Goal: Transaction & Acquisition: Purchase product/service

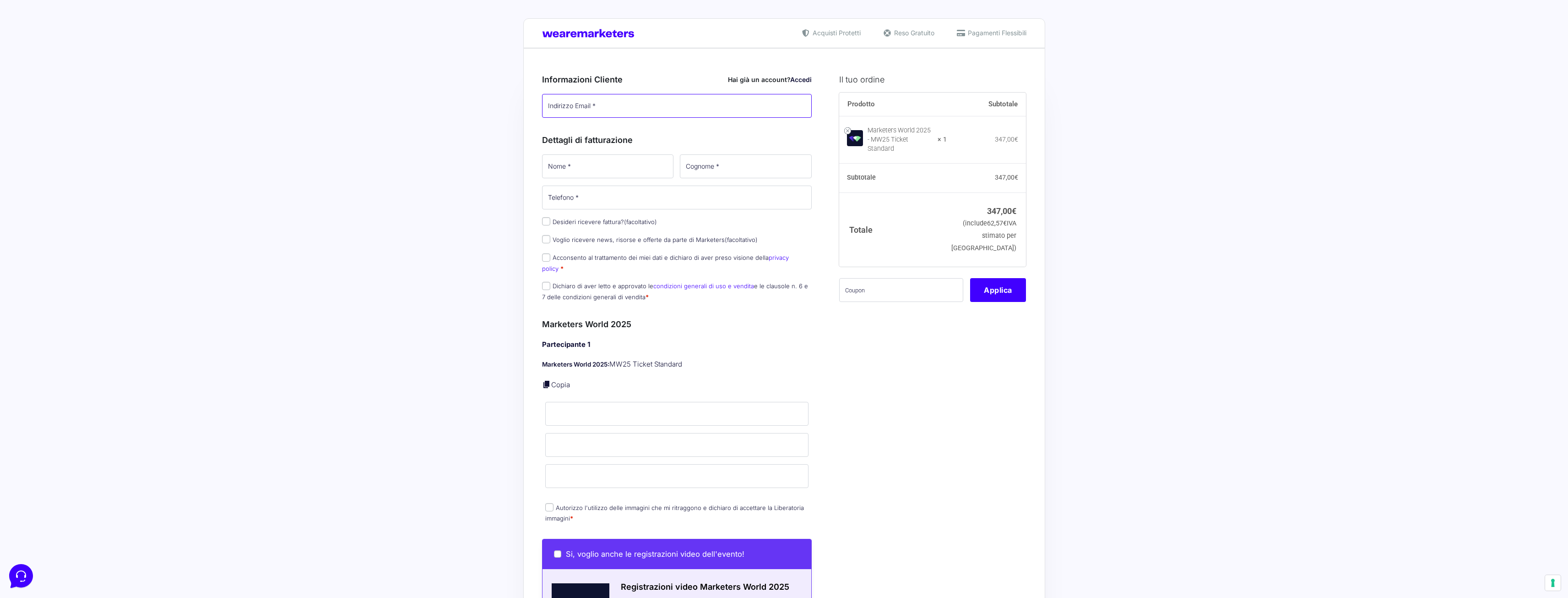
click at [640, 109] on input "Indirizzo Email *" at bounding box center [677, 105] width 270 height 24
type input "[EMAIL_ADDRESS][DOMAIN_NAME]"
click at [621, 164] on input "Nome *" at bounding box center [608, 166] width 132 height 24
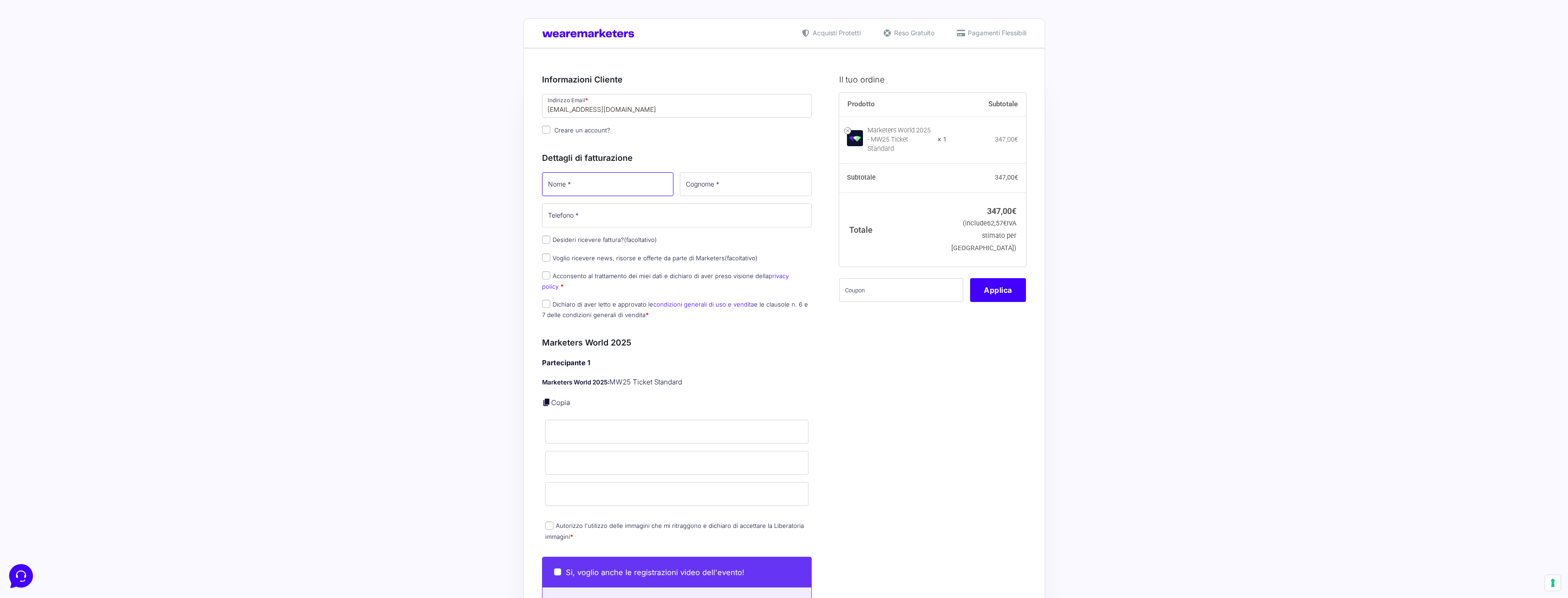
type input "[PERSON_NAME]"
type input "Palade"
type input "[PHONE_NUMBER]"
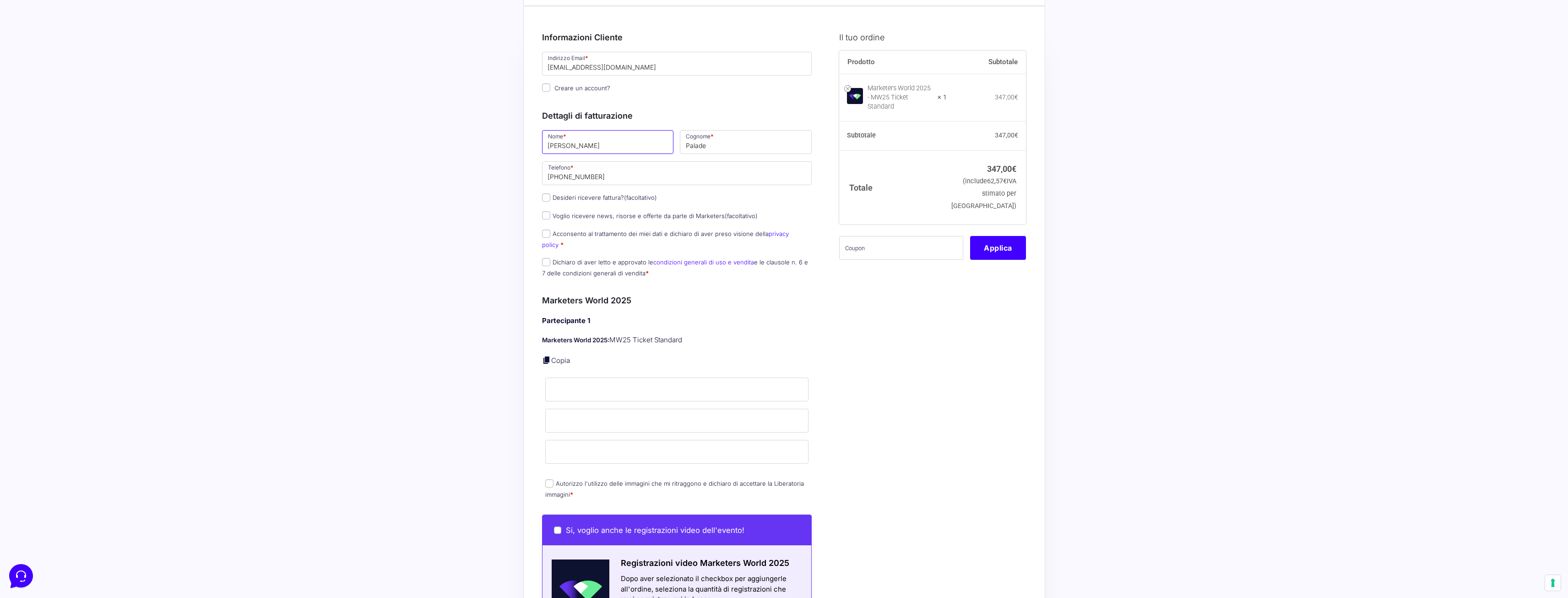
scroll to position [46, 0]
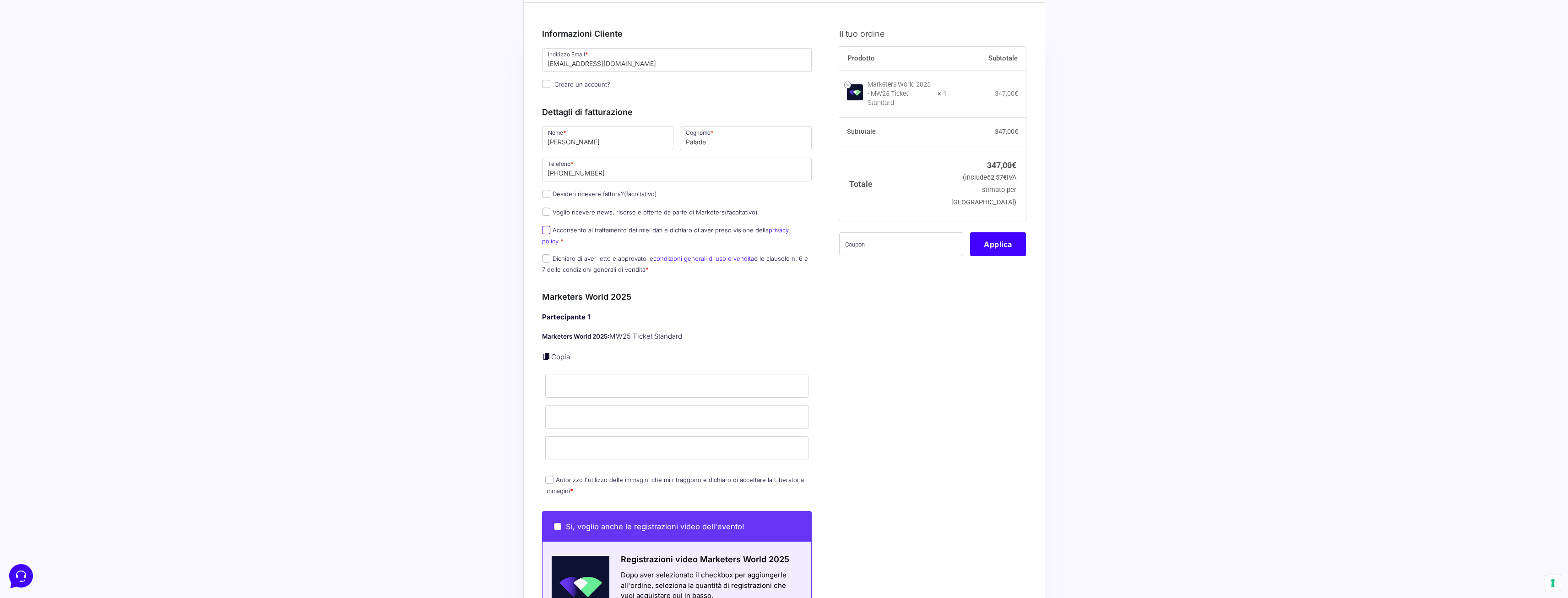
click at [547, 231] on input "Acconsento al trattamento dei miei dati e dichiaro di aver preso visione della …" at bounding box center [547, 230] width 9 height 9
checkbox input "true"
click at [544, 254] on input "Dichiaro di aver letto e approvato le condizioni generali di uso e vendita e le…" at bounding box center [547, 258] width 9 height 9
checkbox input "true"
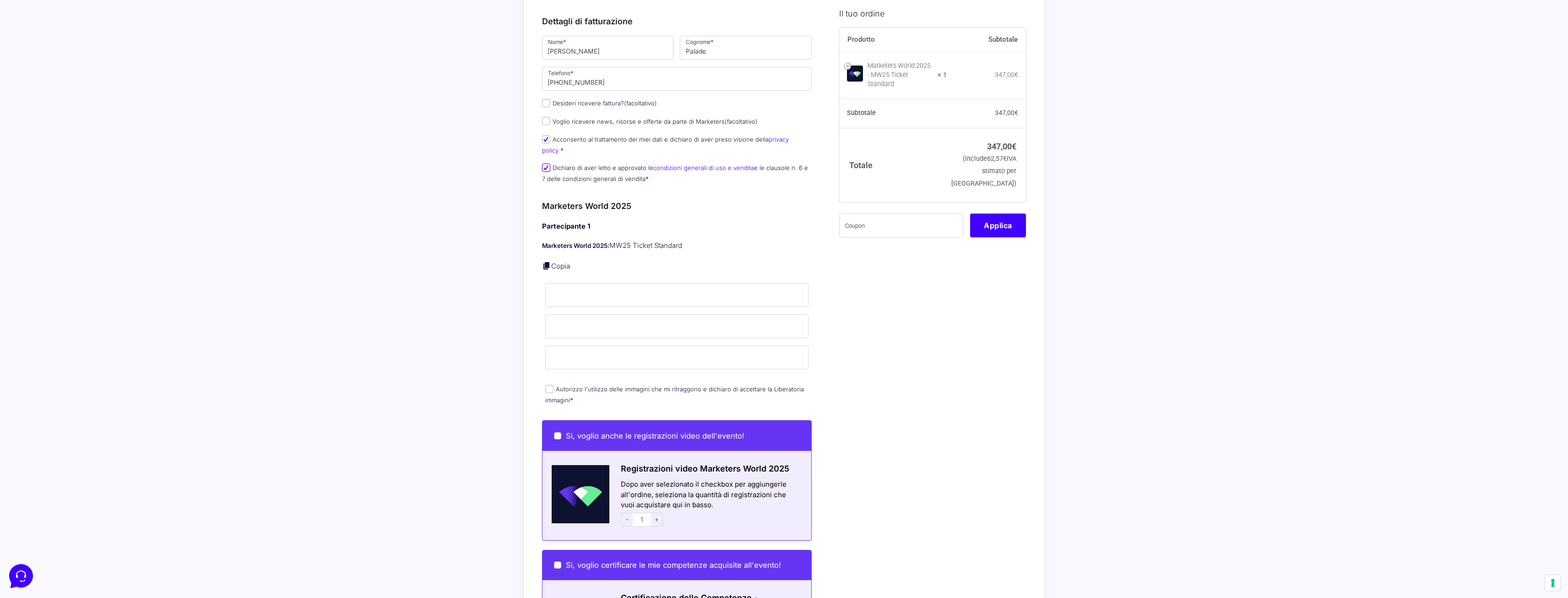
scroll to position [138, 0]
click at [595, 282] on input "Nome *" at bounding box center [677, 294] width 264 height 24
click at [614, 260] on p "Copia" at bounding box center [677, 265] width 270 height 10
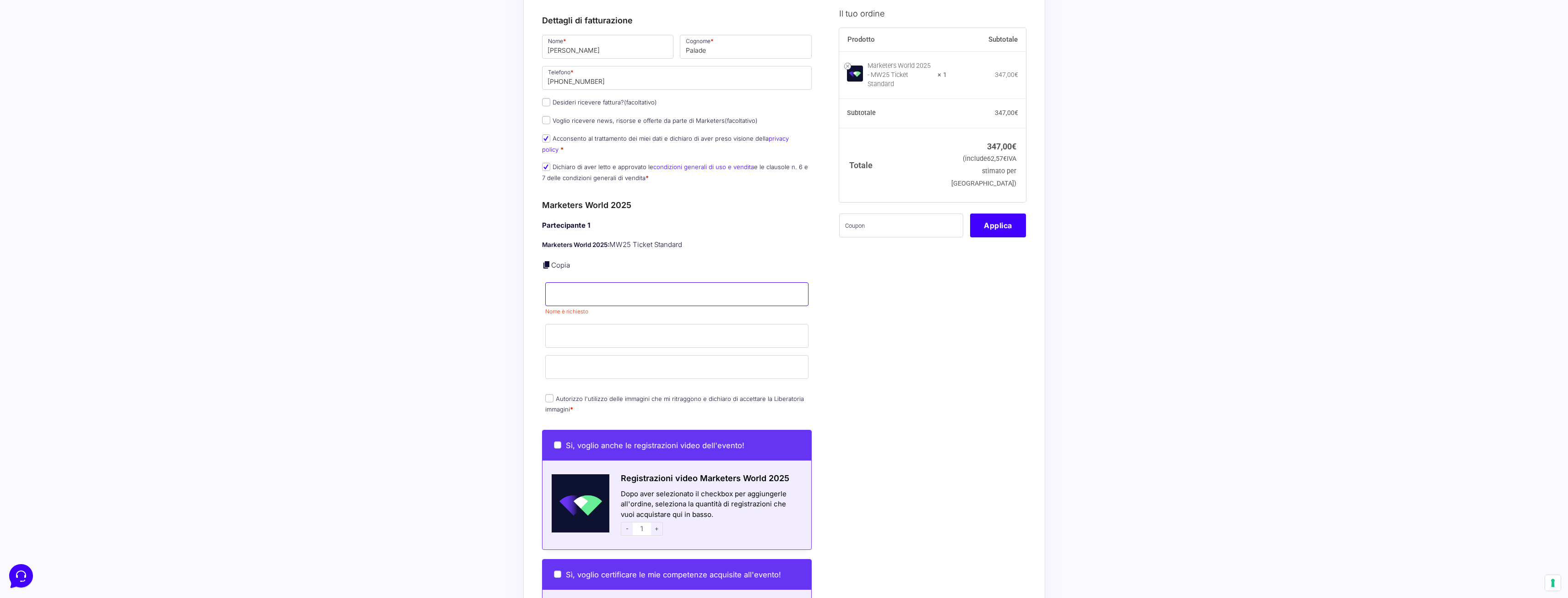
click at [609, 282] on input "Nome *" at bounding box center [677, 294] width 264 height 24
type input "[PERSON_NAME]"
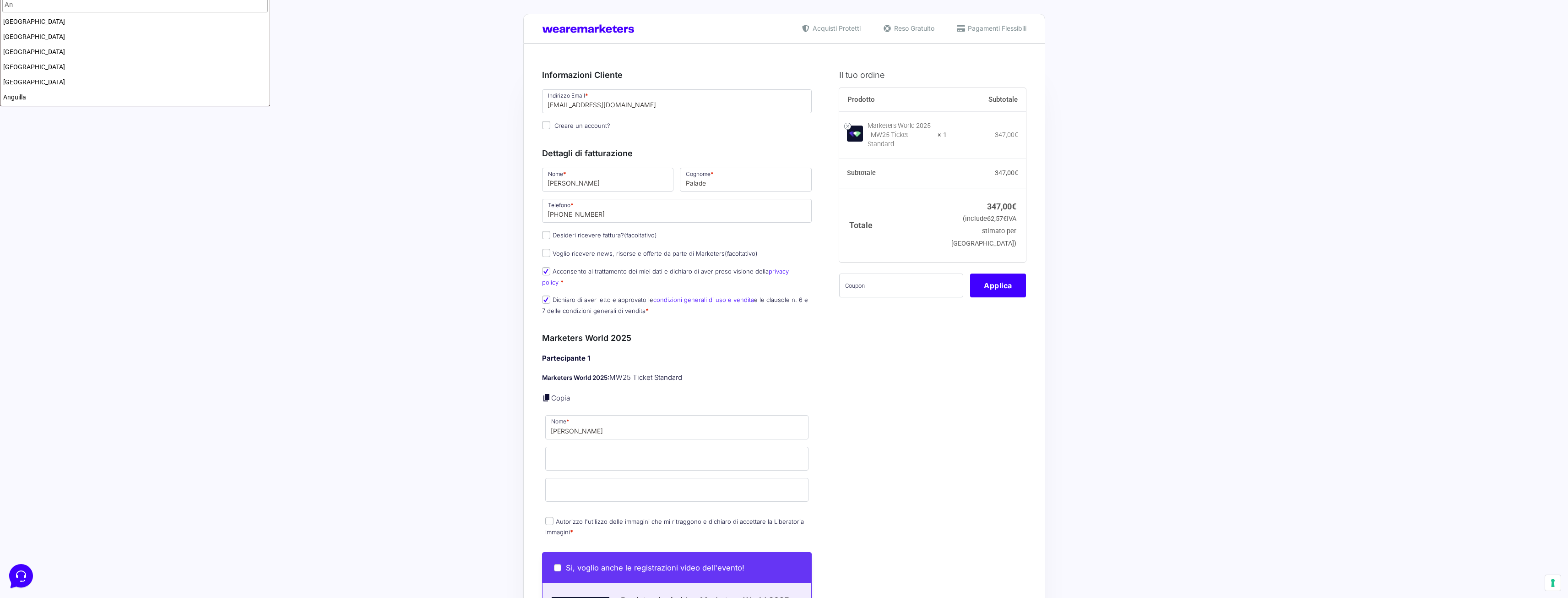
scroll to position [0, 0]
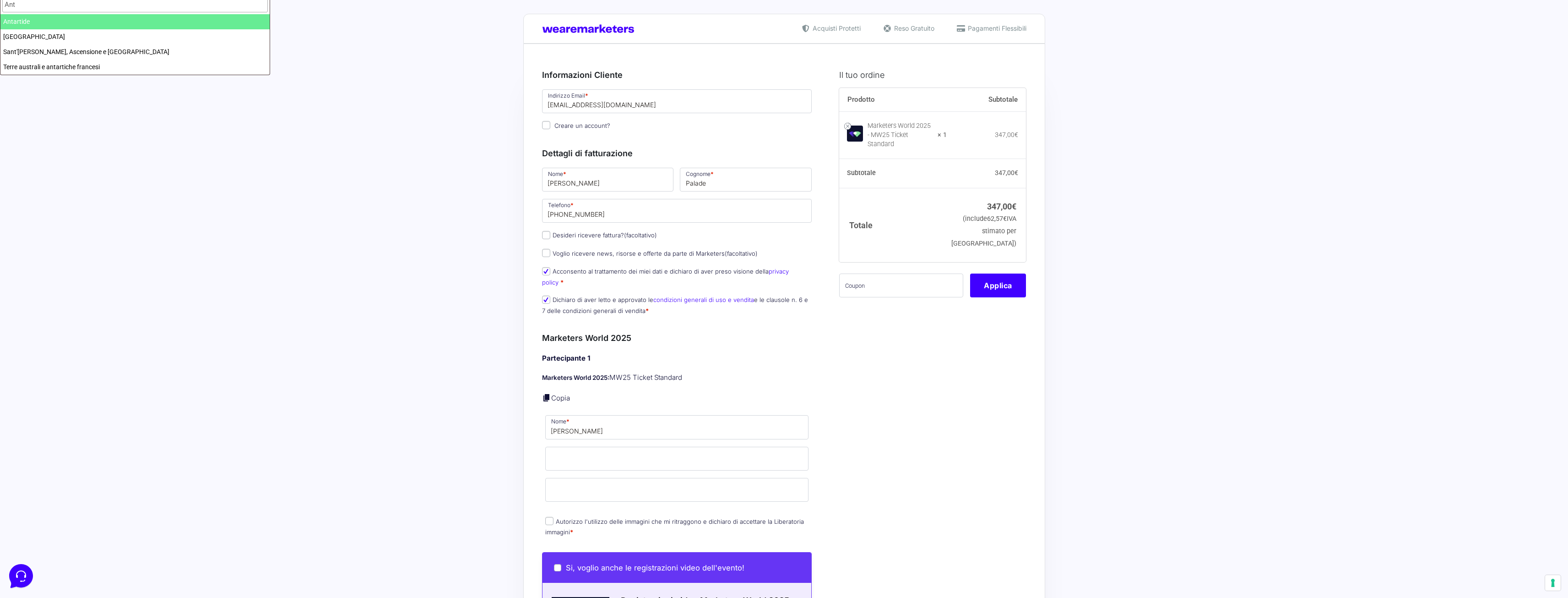
type input "Anto"
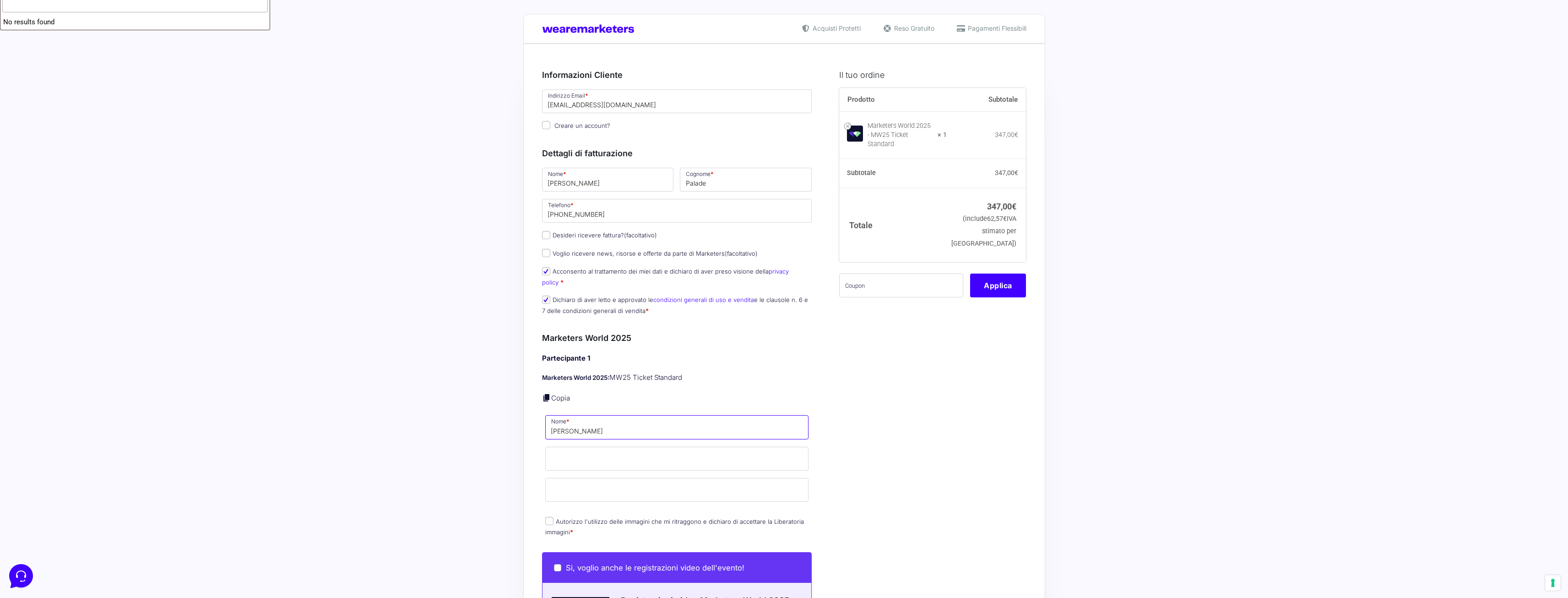
click at [597, 424] on input "[PERSON_NAME]" at bounding box center [677, 426] width 264 height 24
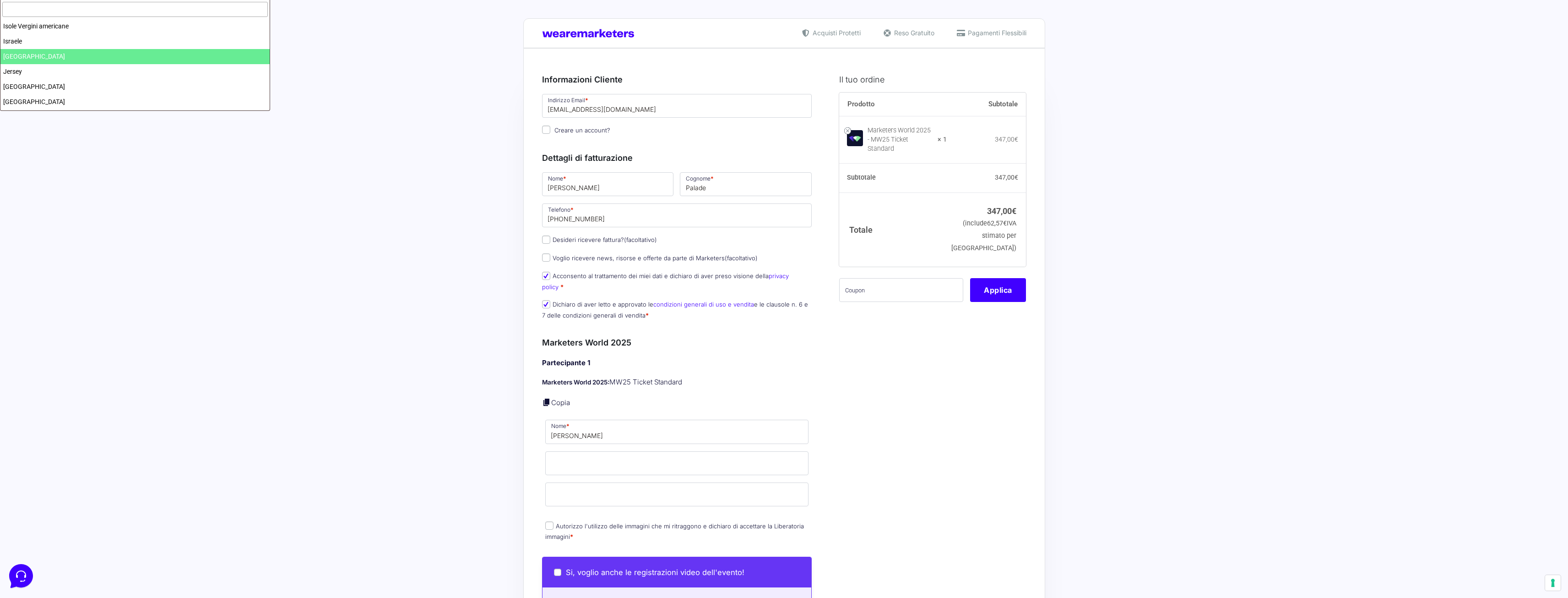
click at [345, 94] on div "Acquisti Protetti Reso Gratuito Pagamenti Flessibili Riepilogo Ordine 347,00 € …" at bounding box center [784, 590] width 1568 height 1181
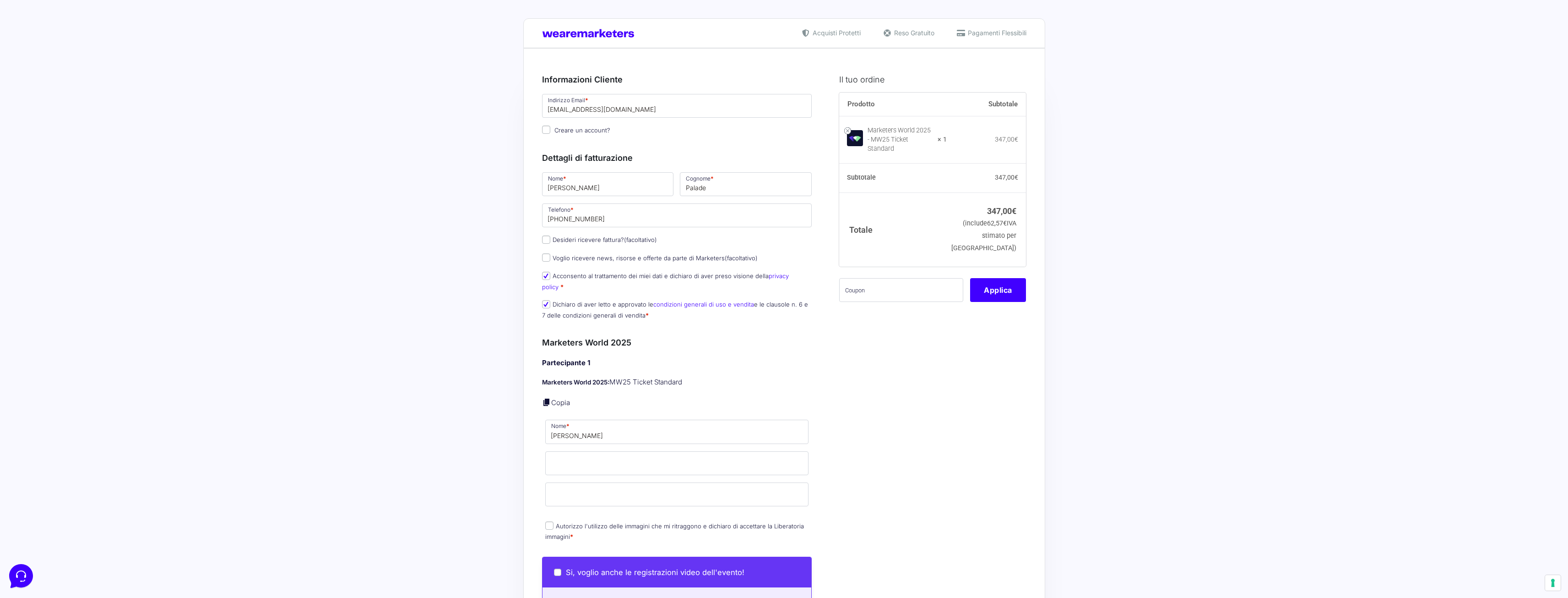
click at [348, 104] on div "Acquisti Protetti Reso Gratuito Pagamenti Flessibili Riepilogo Ordine 347,00 € …" at bounding box center [784, 590] width 1568 height 1181
click at [594, 423] on input "[PERSON_NAME]" at bounding box center [677, 431] width 264 height 24
type input "[PERSON_NAME]"
type input "Palade"
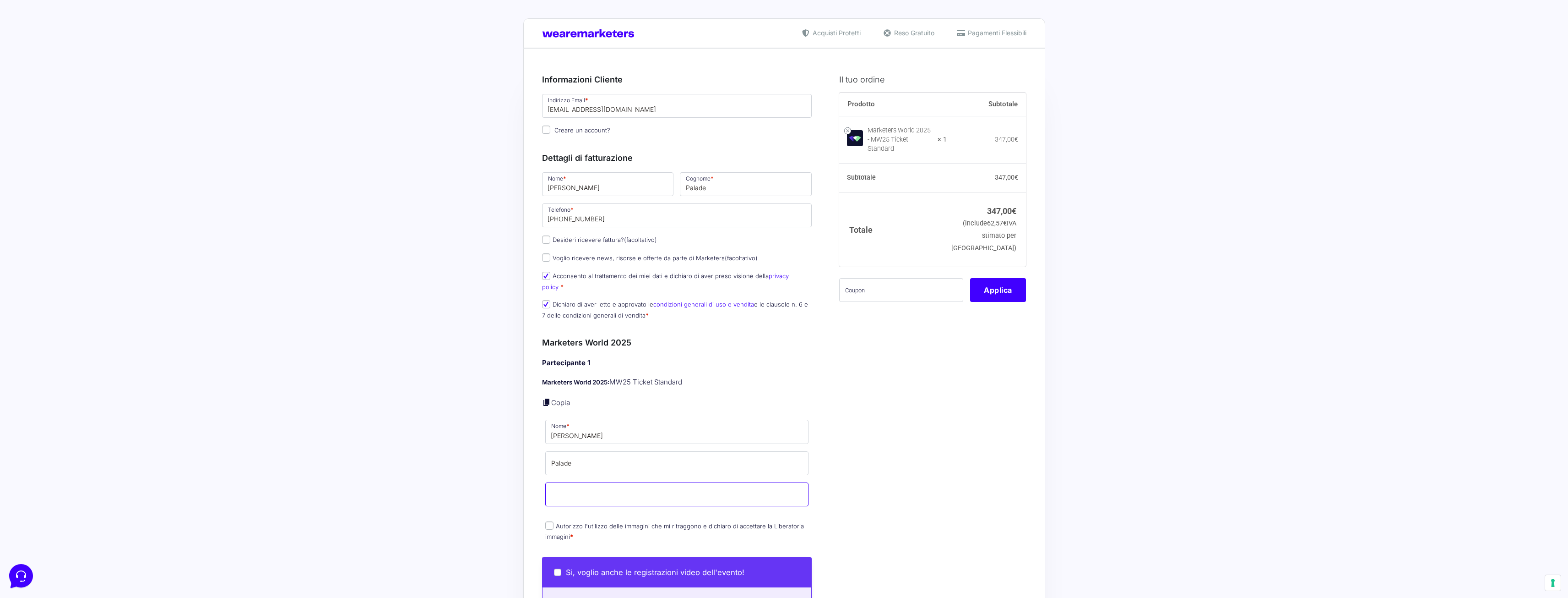
type input "[EMAIL_ADDRESS][DOMAIN_NAME]"
drag, startPoint x: 601, startPoint y: 450, endPoint x: 545, endPoint y: 454, distance: 56.1
click at [540, 453] on div "Riepilogo Ordine 347,00 € Prodotto Subtotale Marketers World 2025 - MW25 Ticket…" at bounding box center [784, 591] width 522 height 1086
click at [600, 451] on input "Palade" at bounding box center [677, 463] width 264 height 24
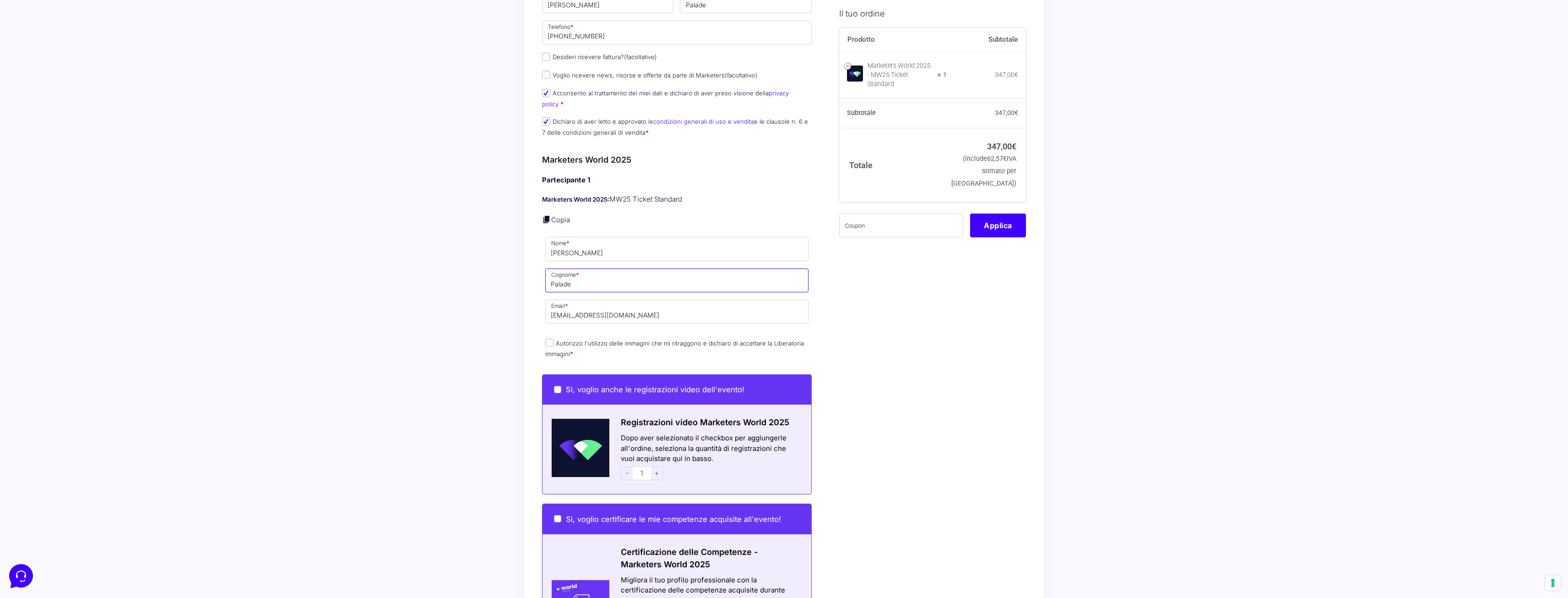
scroll to position [183, 0]
click at [550, 338] on input "Autorizzo l'utilizzo delle immagini che mi ritraggono e dichiaro di accettare l…" at bounding box center [550, 342] width 9 height 9
checkbox input "true"
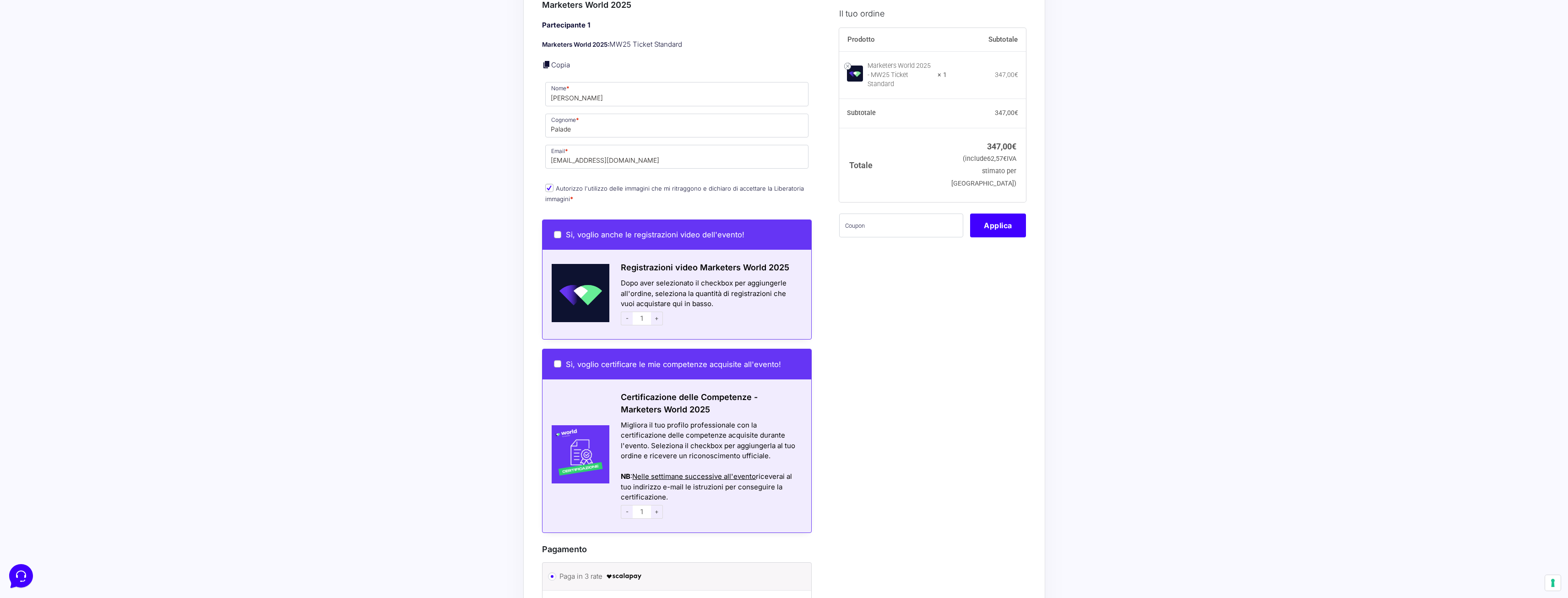
scroll to position [367, 0]
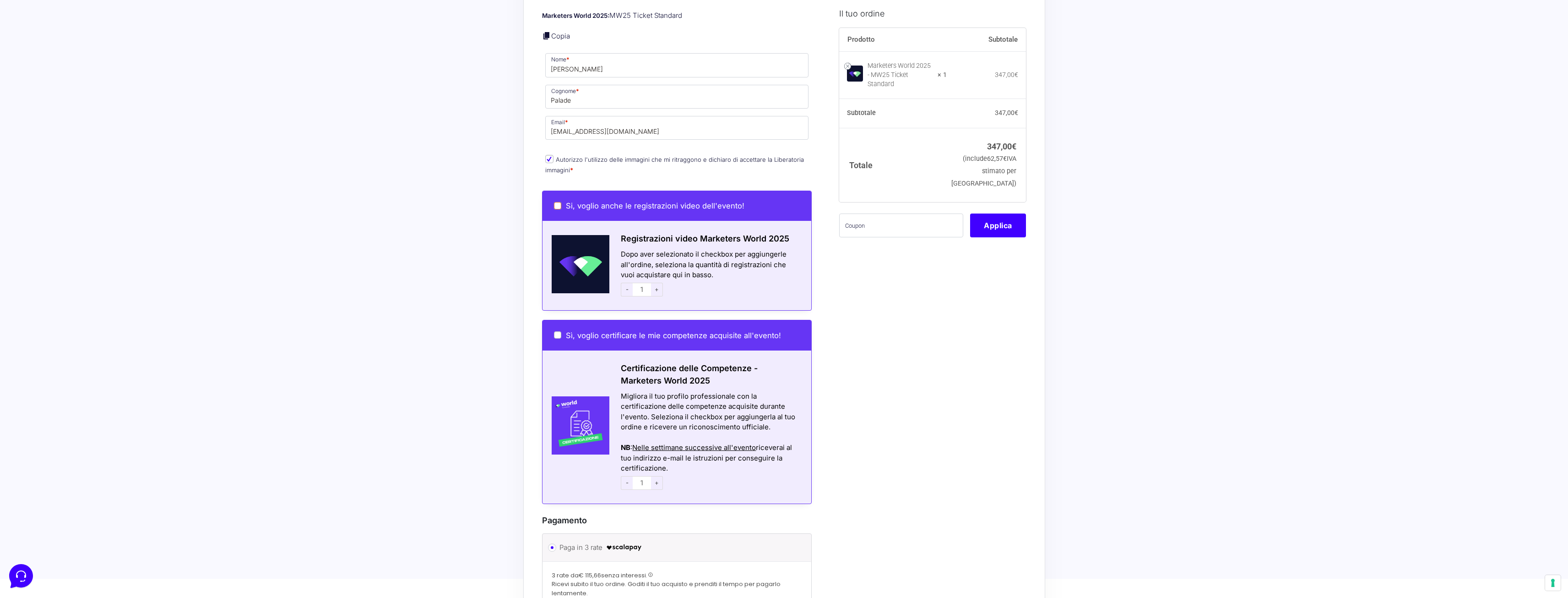
click at [556, 202] on input "Si, voglio anche le registrazioni video dell'evento!" at bounding box center [558, 206] width 7 height 7
checkbox input "true"
click at [556, 202] on input "Si, voglio anche le registrazioni video dell'evento!" at bounding box center [558, 206] width 7 height 7
checkbox input "false"
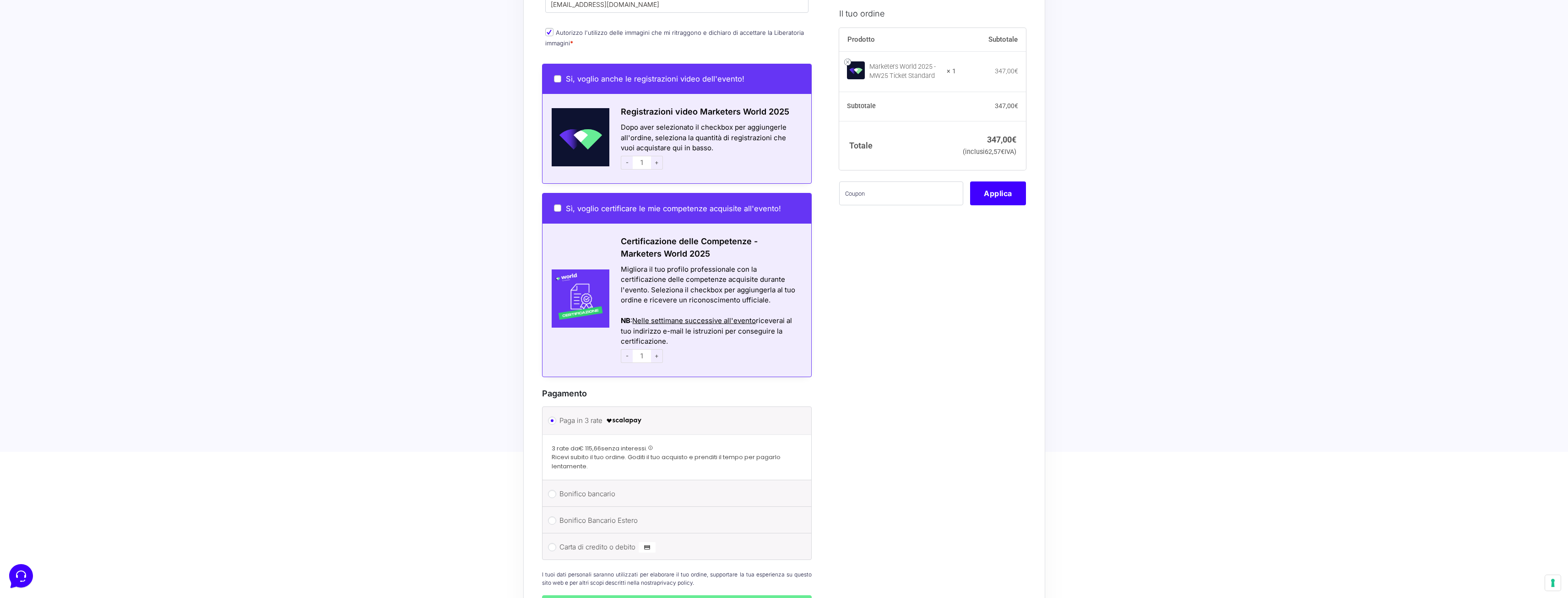
scroll to position [504, 0]
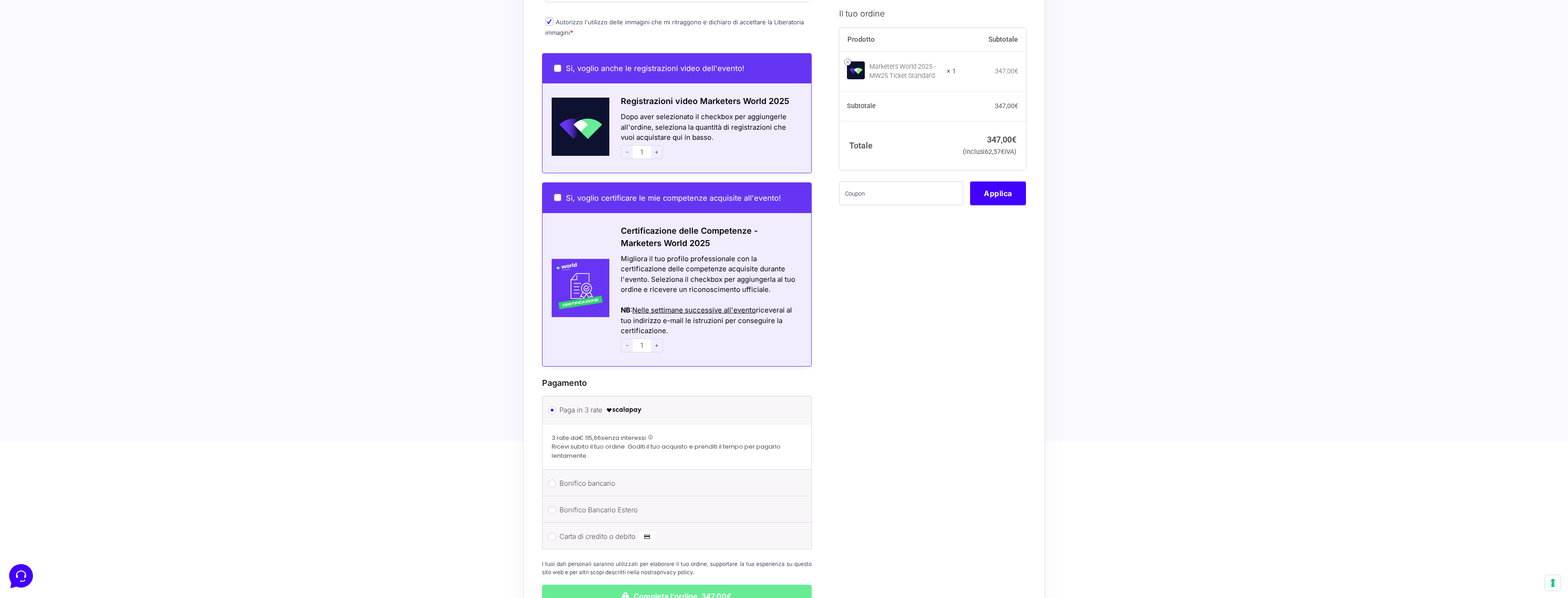
click at [559, 194] on input "Sì, voglio certificare le mie competenze acquisite all'evento!" at bounding box center [558, 197] width 7 height 7
checkbox input "true"
click at [556, 194] on input "Sì, voglio certificare le mie competenze acquisite all'evento!" at bounding box center [558, 197] width 7 height 7
checkbox input "false"
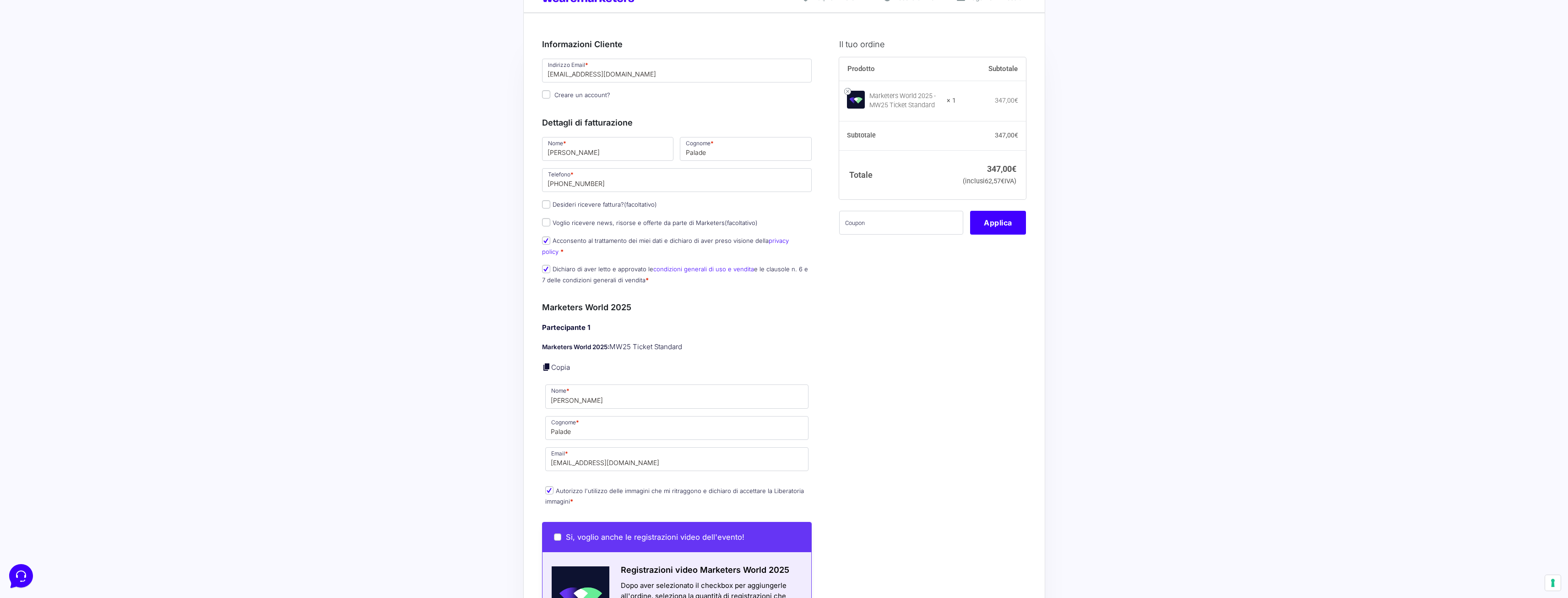
scroll to position [0, 0]
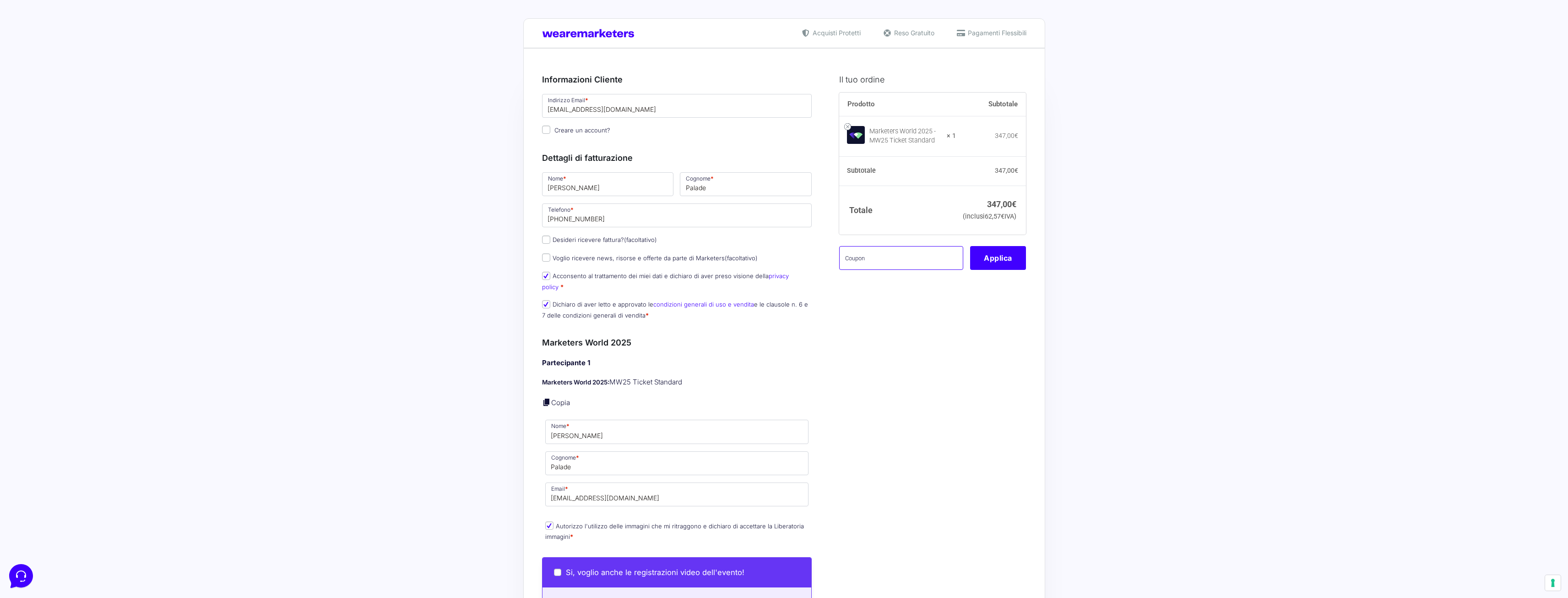
click at [891, 270] on input "text" at bounding box center [901, 258] width 124 height 24
paste input "MW25BRAINLAB"
type input "MW25BRAINLAB"
click at [996, 270] on button "Applica" at bounding box center [998, 258] width 56 height 24
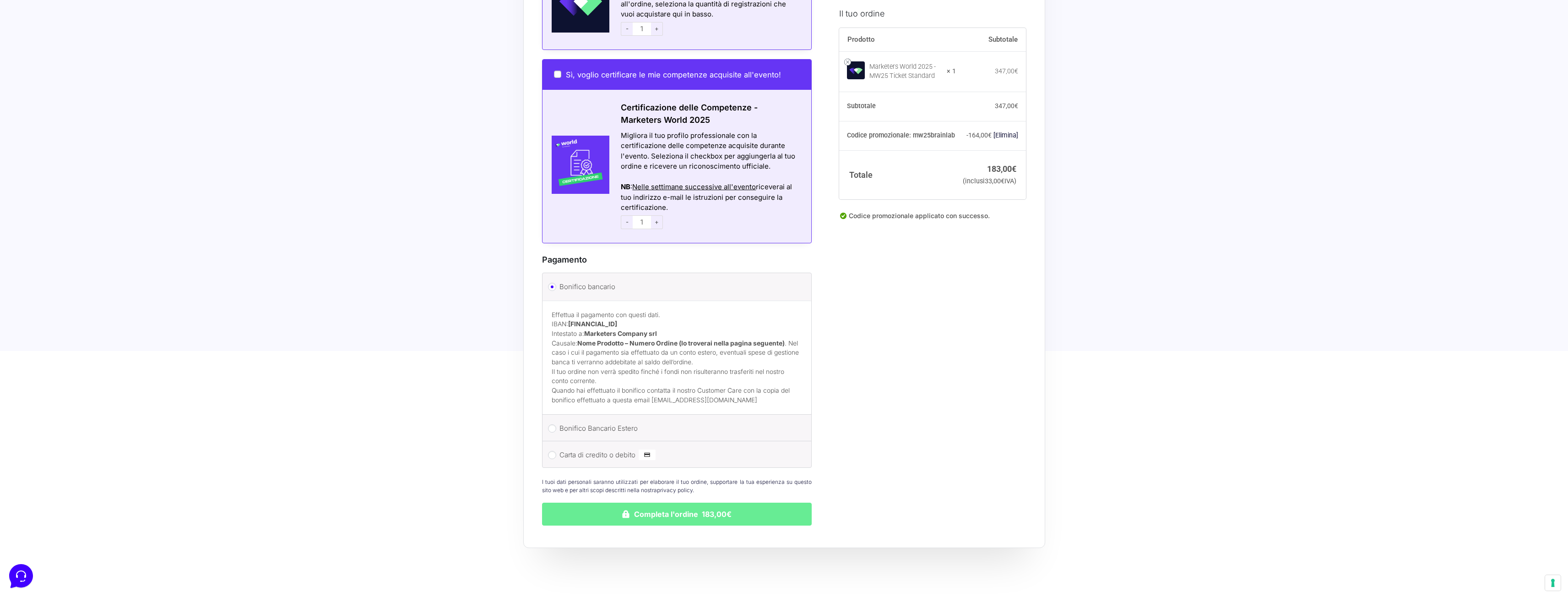
scroll to position [641, 0]
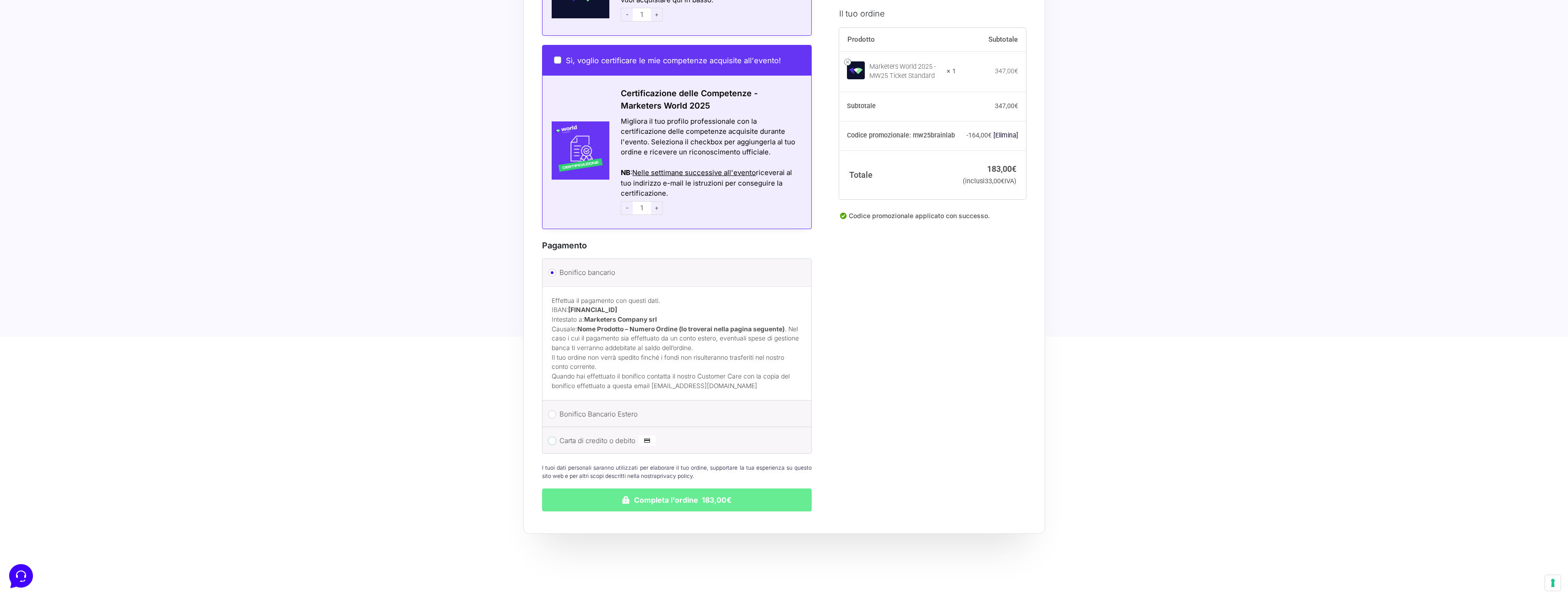
click at [555, 437] on input "Carta di credito o debito" at bounding box center [552, 441] width 9 height 9
radio input "true"
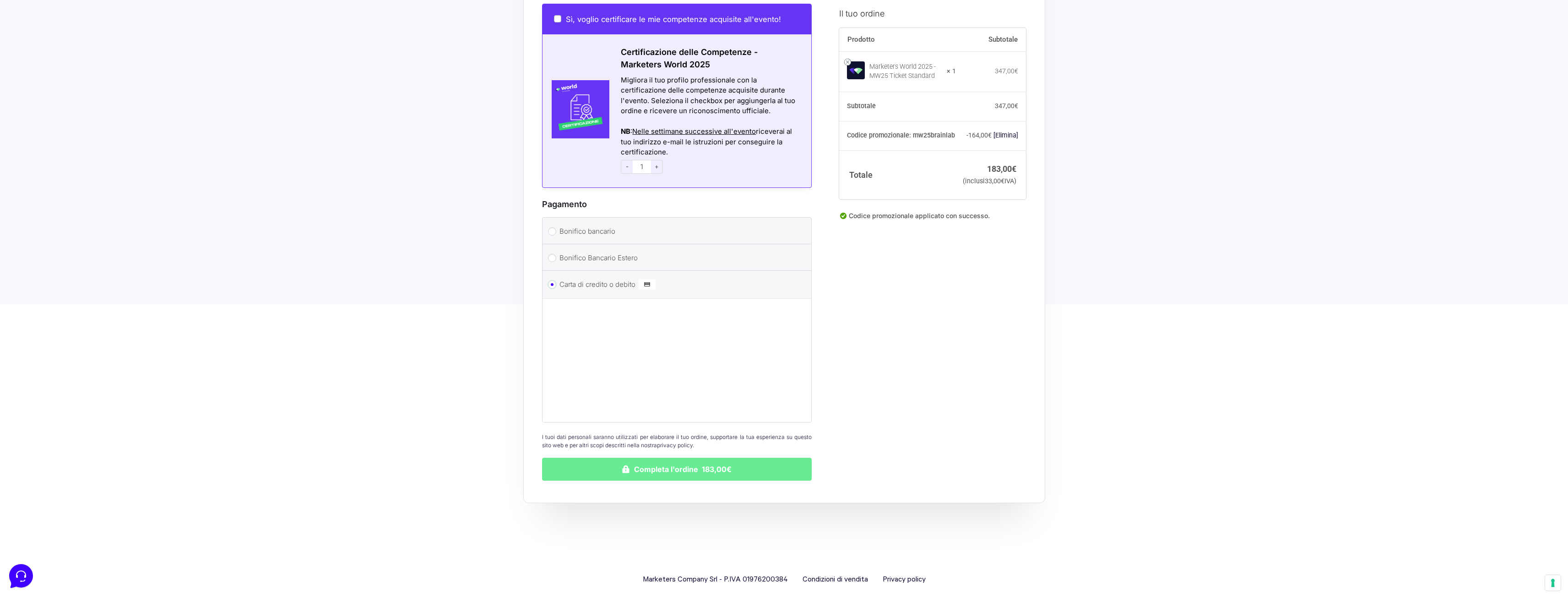
scroll to position [683, 0]
click at [736, 463] on button "Completa l'ordine 183,00€" at bounding box center [677, 468] width 270 height 23
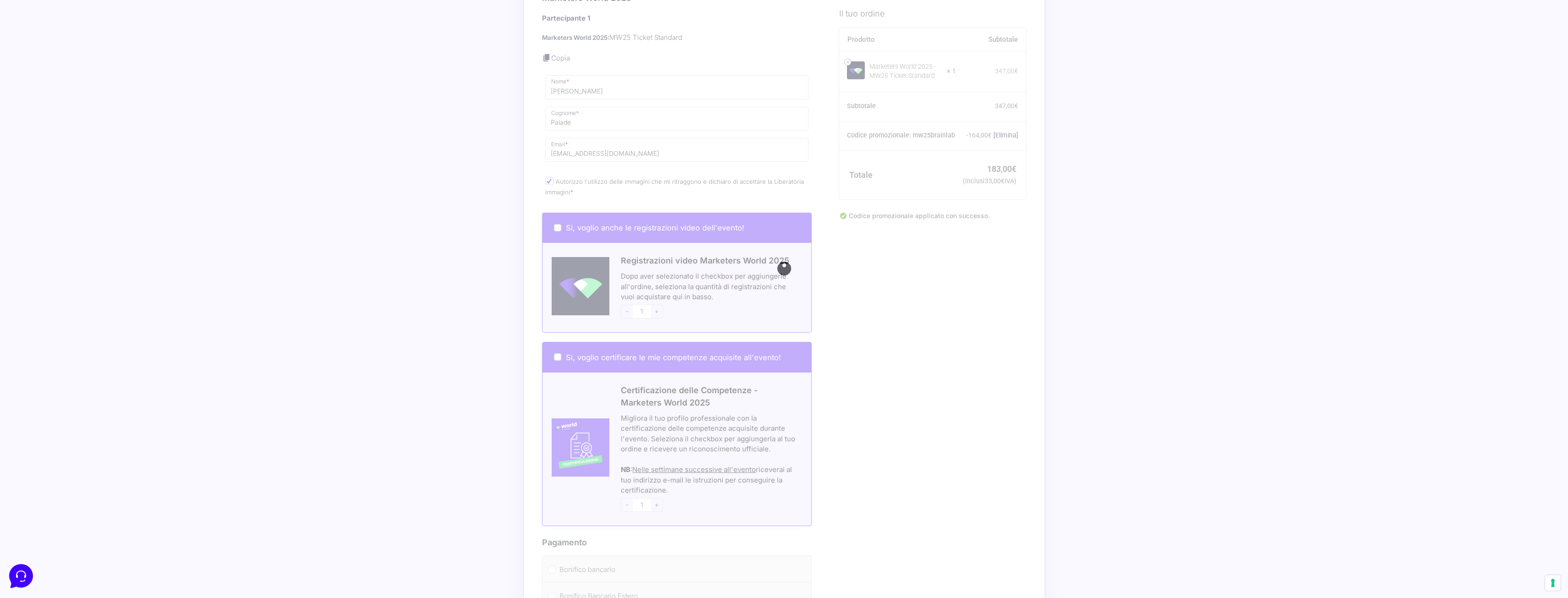
scroll to position [317, 0]
